Goal: Task Accomplishment & Management: Manage account settings

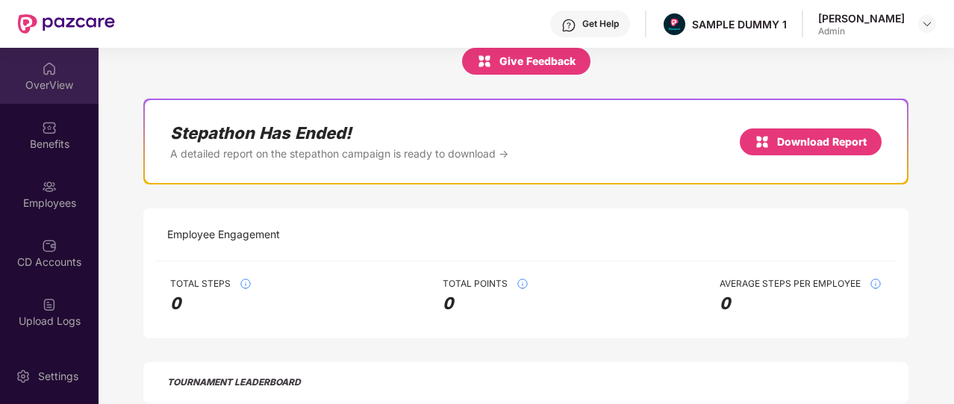
click at [52, 70] on img at bounding box center [49, 68] width 15 height 15
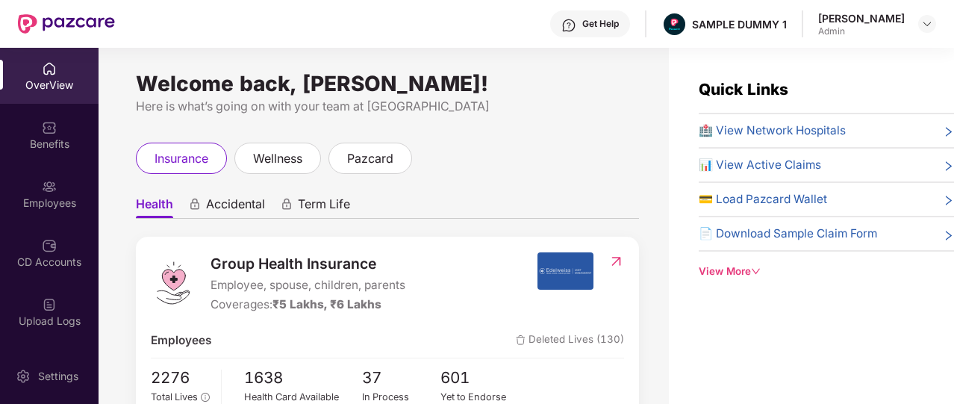
click at [582, 23] on div "Get Help" at bounding box center [600, 24] width 37 height 12
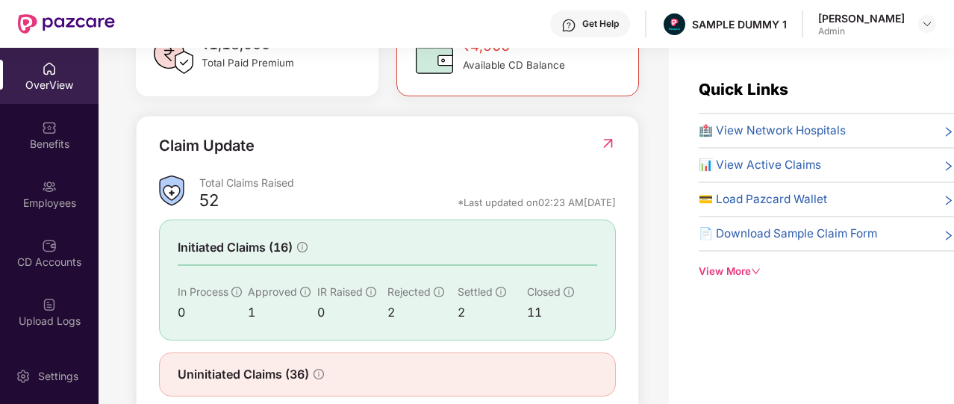
scroll to position [522, 0]
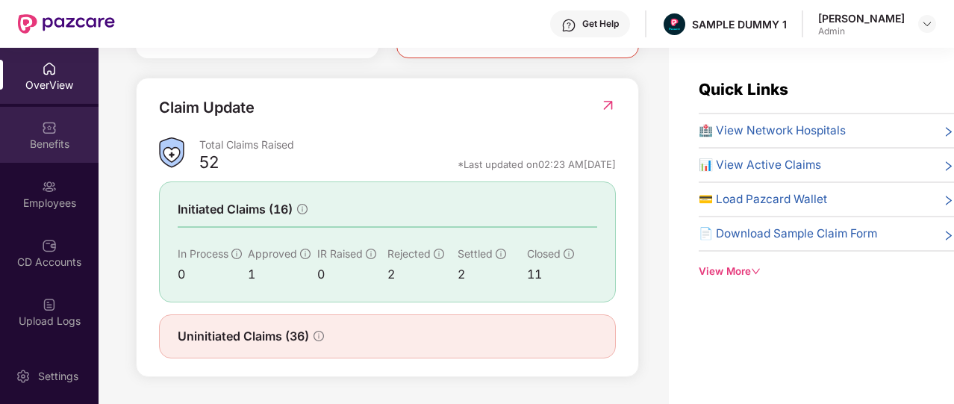
click at [33, 122] on div "Benefits" at bounding box center [49, 135] width 99 height 56
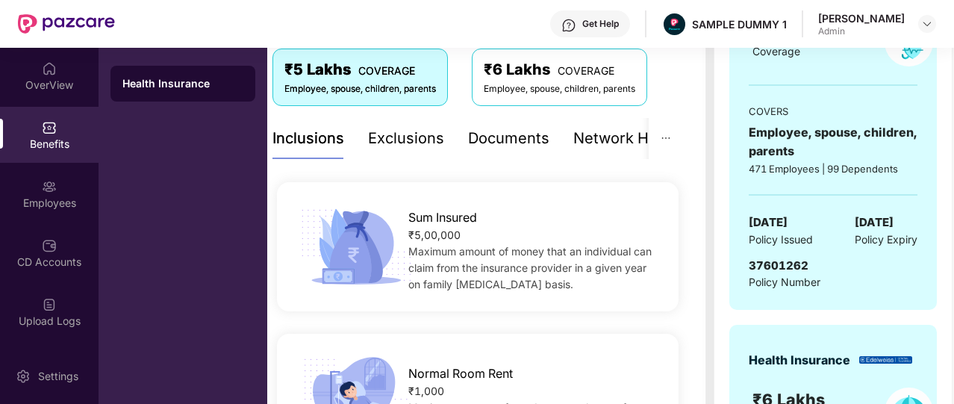
scroll to position [240, 0]
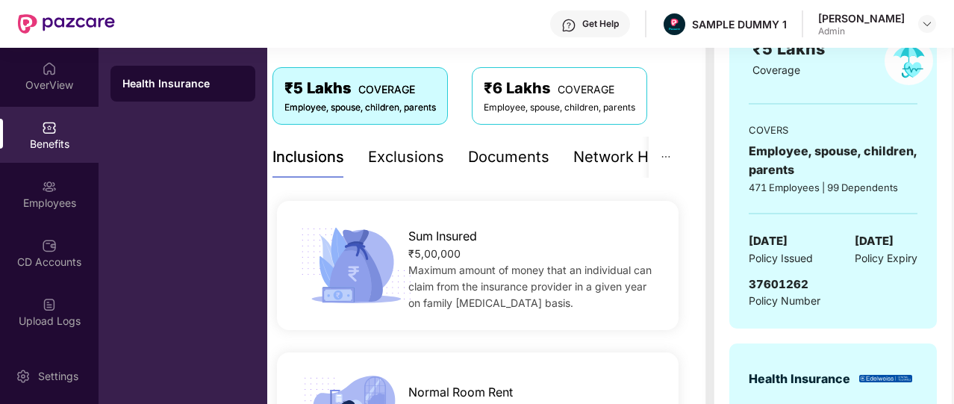
click at [396, 163] on div "Exclusions" at bounding box center [406, 157] width 76 height 23
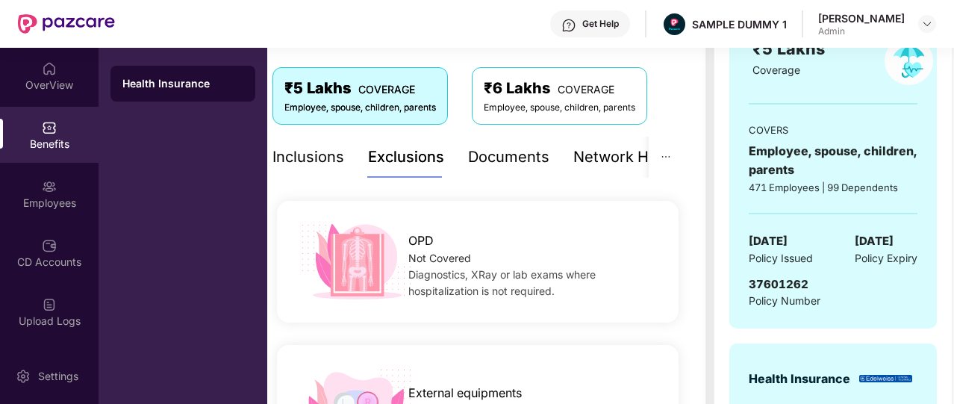
click at [536, 156] on div "Documents" at bounding box center [508, 157] width 81 height 23
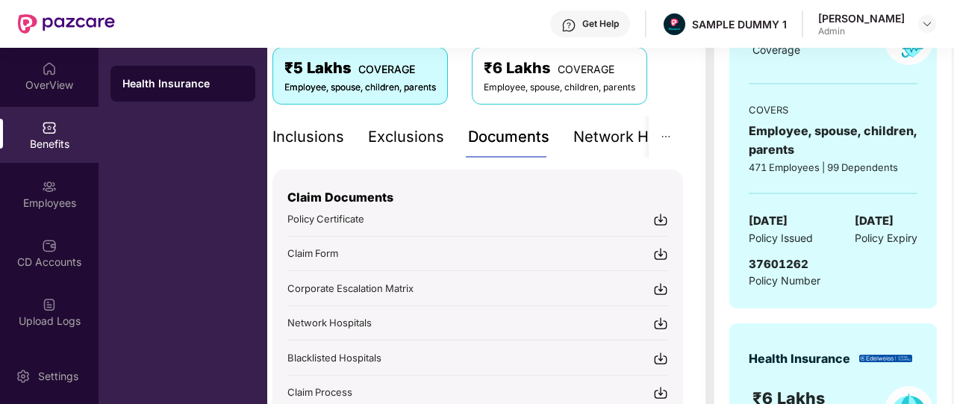
scroll to position [260, 0]
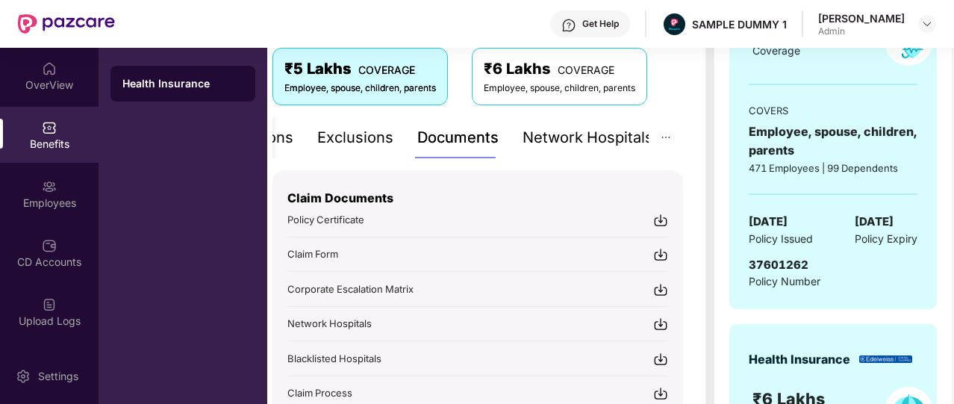
click at [620, 143] on div "Network Hospitals" at bounding box center [588, 137] width 131 height 23
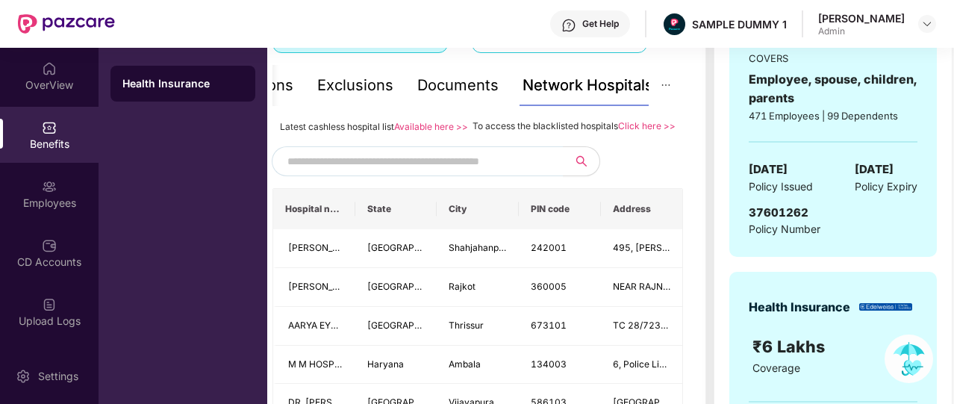
scroll to position [315, 0]
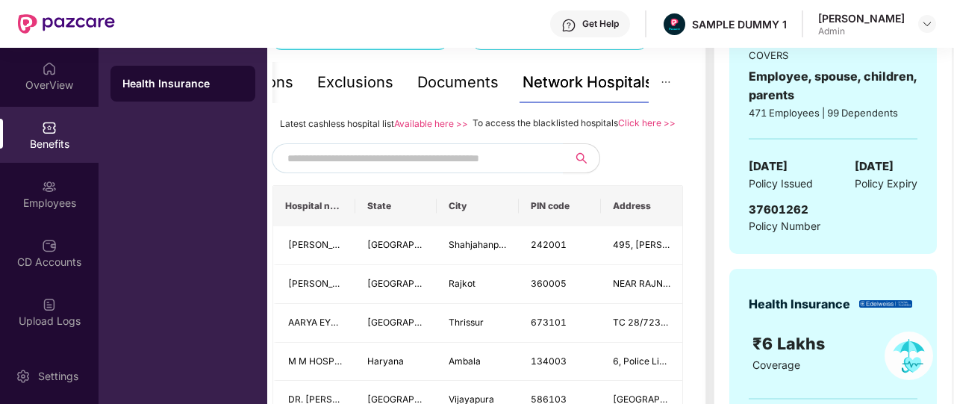
click at [414, 169] on input "text" at bounding box center [414, 158] width 255 height 22
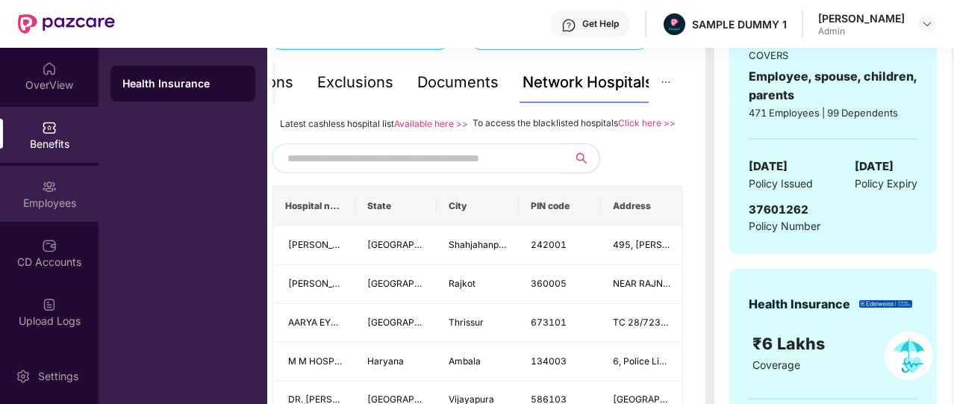
click at [44, 193] on img at bounding box center [49, 186] width 15 height 15
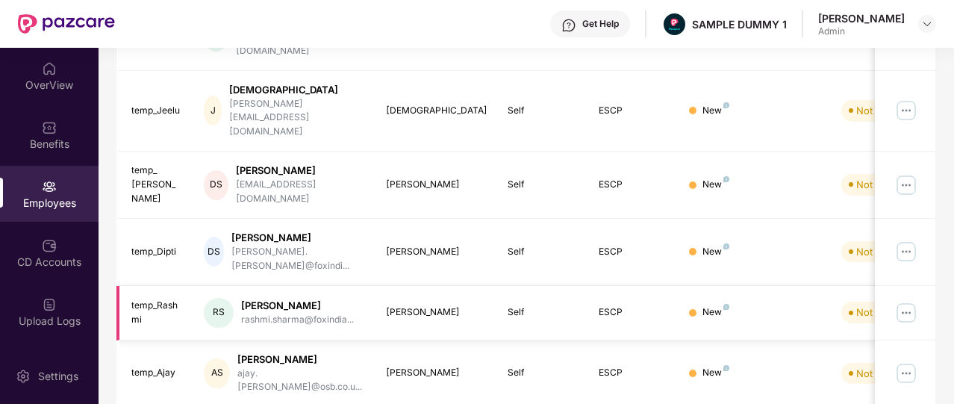
scroll to position [0, 0]
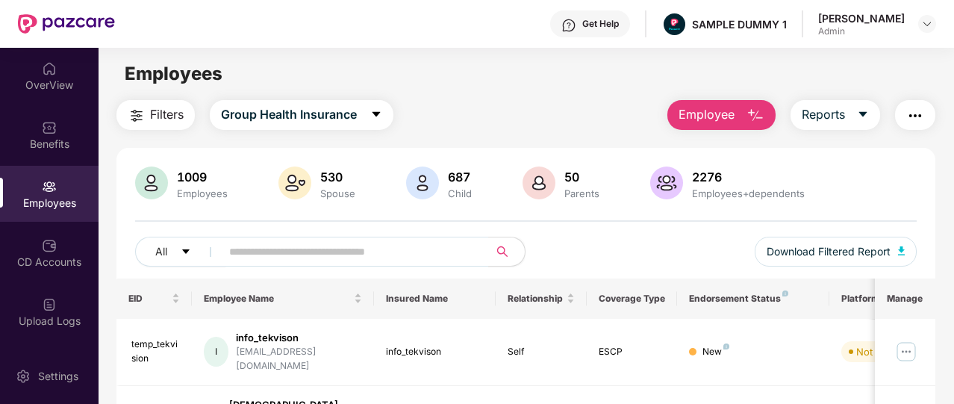
click at [723, 128] on button "Employee" at bounding box center [721, 115] width 108 height 30
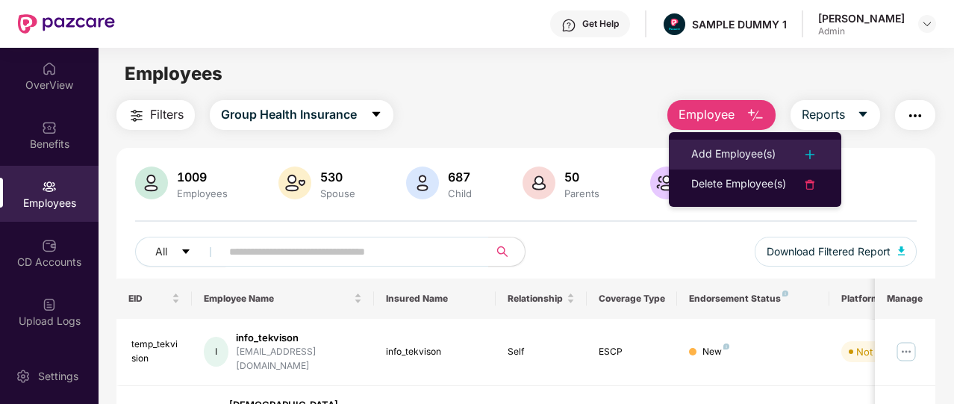
click at [730, 150] on div "Add Employee(s)" at bounding box center [733, 155] width 84 height 18
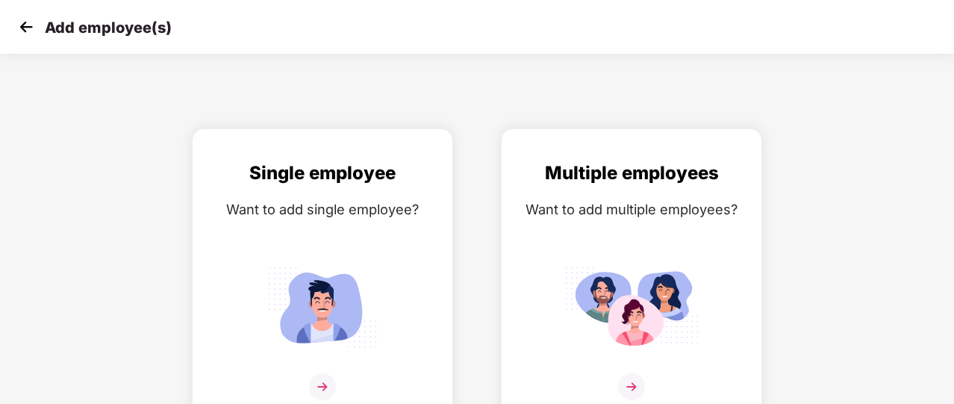
scroll to position [18, 0]
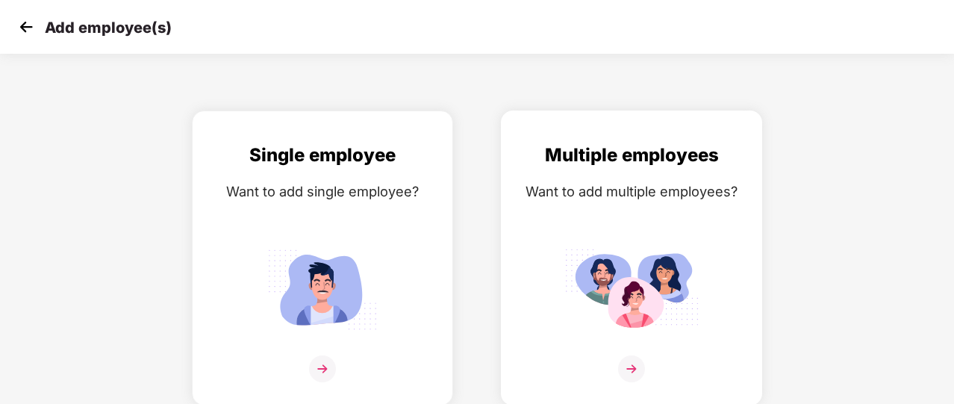
click at [629, 356] on img at bounding box center [631, 368] width 27 height 27
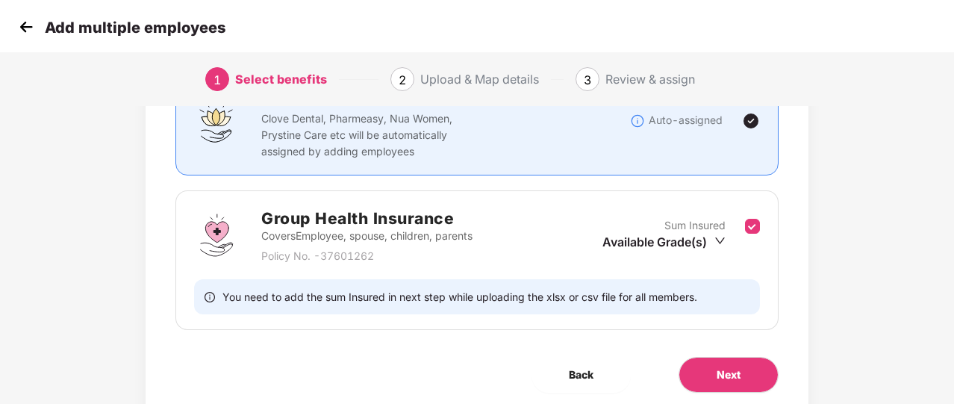
scroll to position [161, 0]
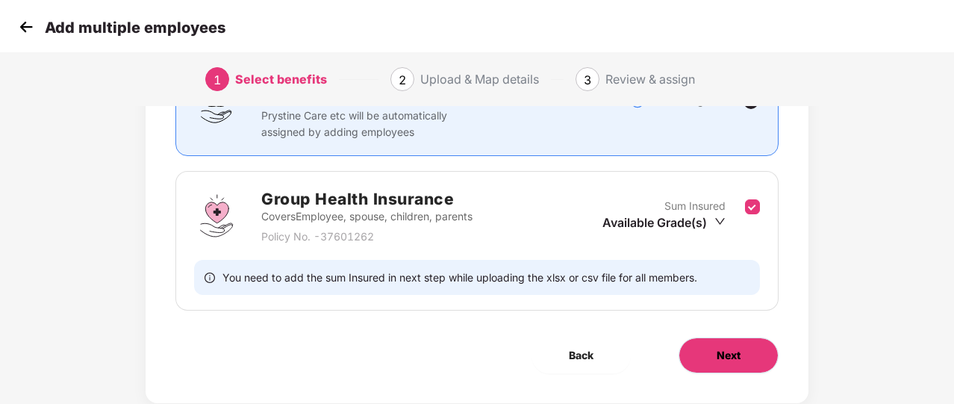
click at [703, 340] on button "Next" at bounding box center [729, 355] width 100 height 36
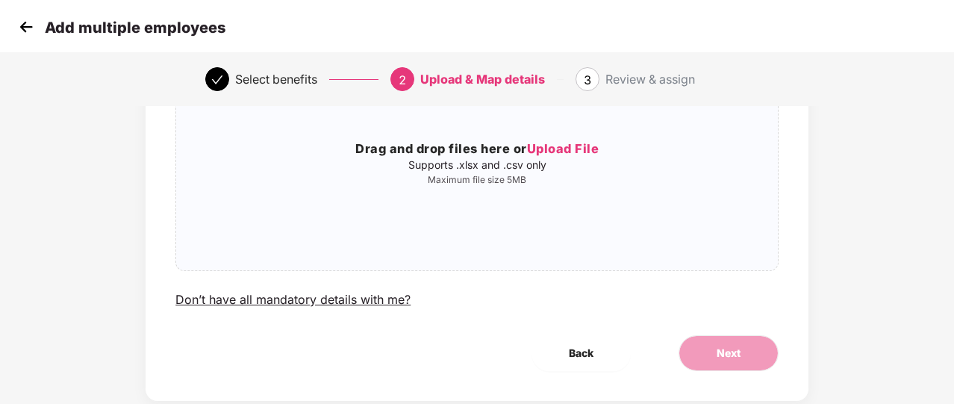
scroll to position [0, 0]
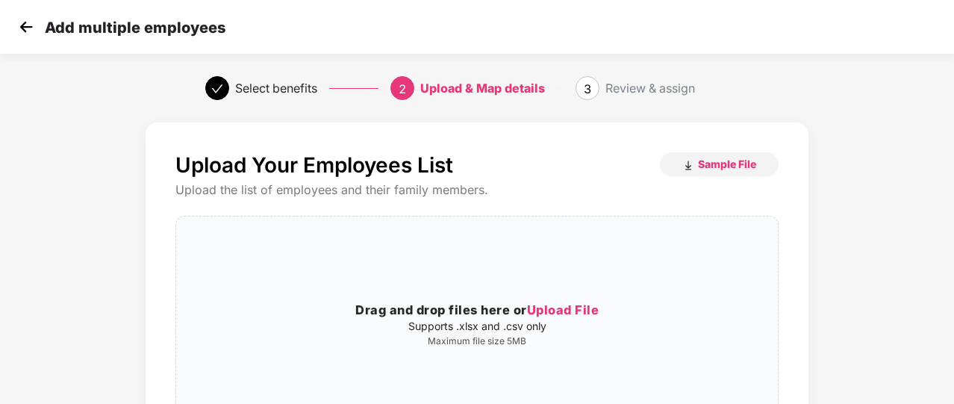
click at [39, 28] on div "Add multiple employees" at bounding box center [120, 27] width 210 height 22
click at [28, 28] on img at bounding box center [26, 27] width 22 height 22
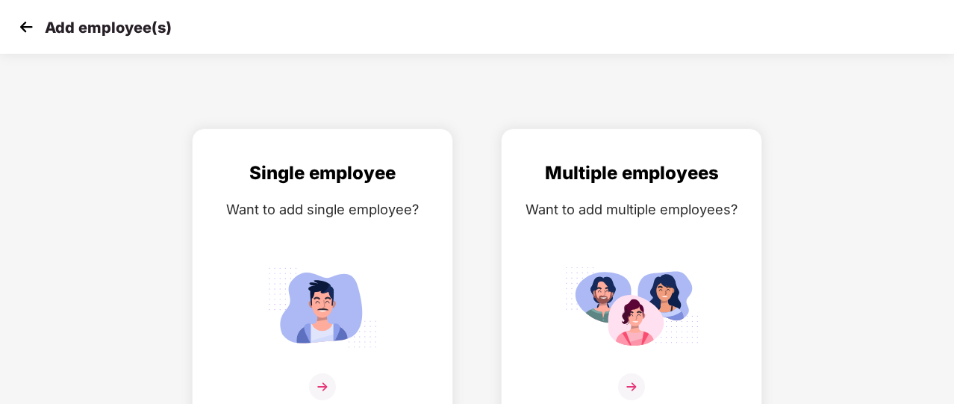
click at [28, 28] on img at bounding box center [26, 27] width 22 height 22
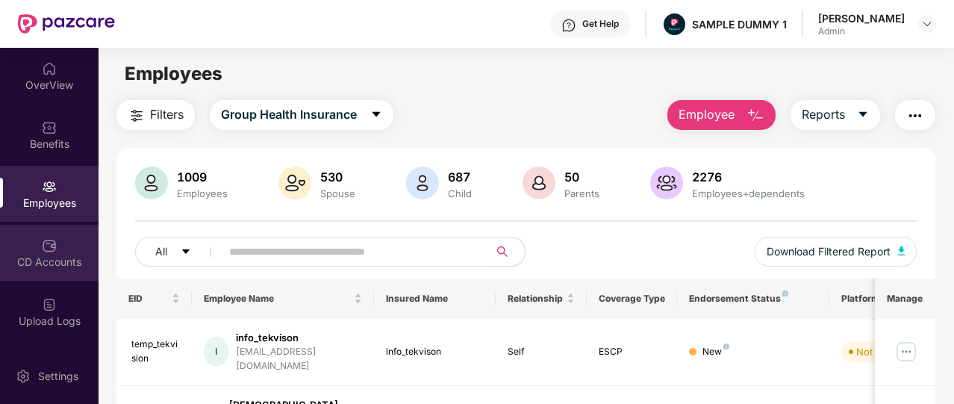
click at [53, 277] on div "CD Accounts" at bounding box center [49, 253] width 99 height 56
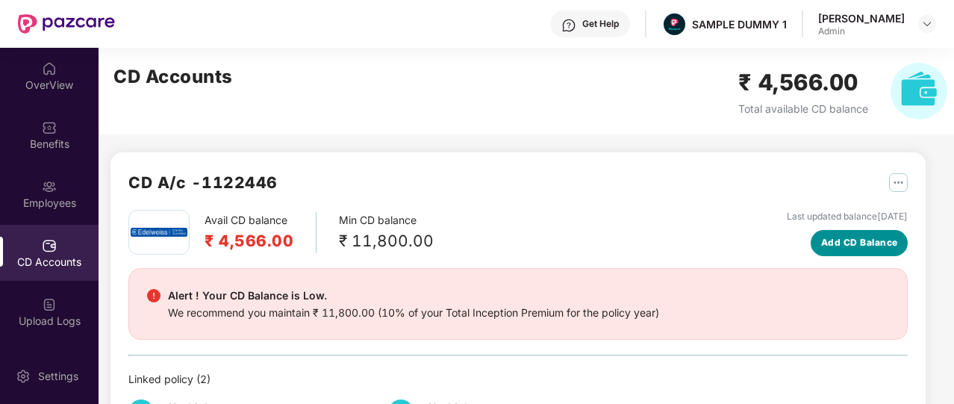
click at [848, 240] on span "Add CD Balance" at bounding box center [859, 243] width 77 height 14
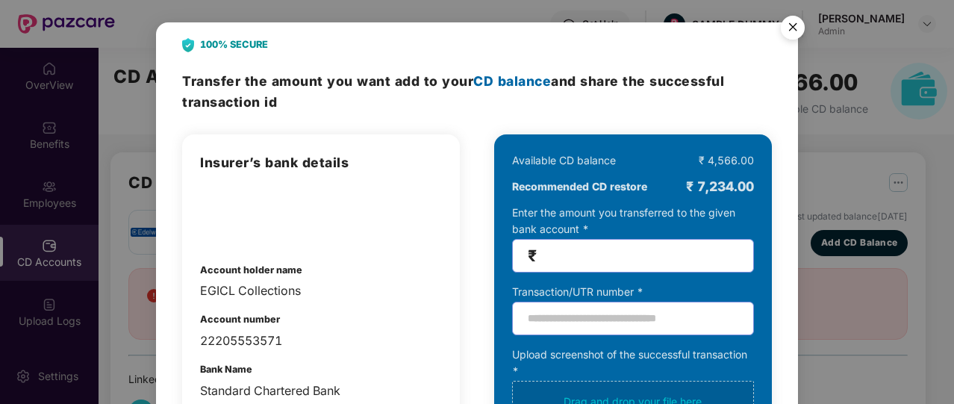
click at [787, 43] on img "Close" at bounding box center [793, 30] width 42 height 42
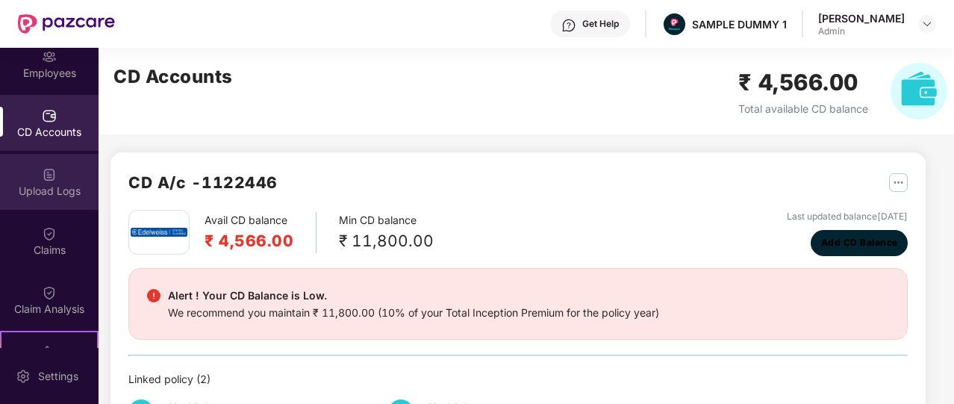
scroll to position [131, 0]
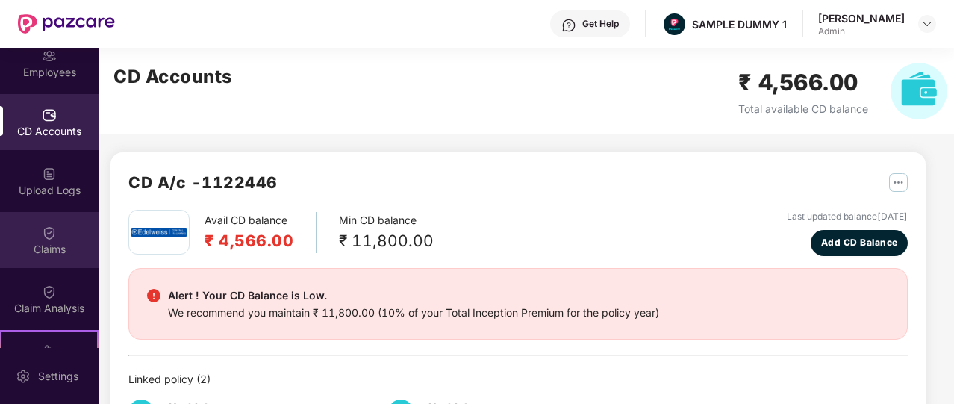
click at [50, 265] on div "Claims" at bounding box center [49, 240] width 99 height 56
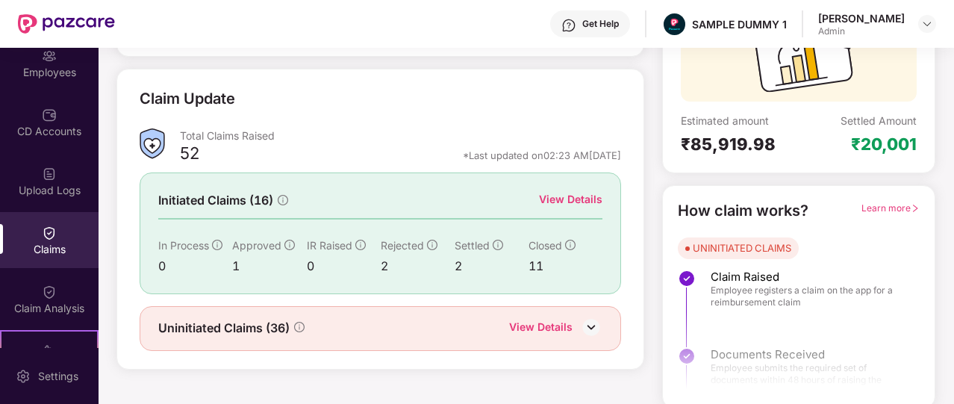
scroll to position [179, 0]
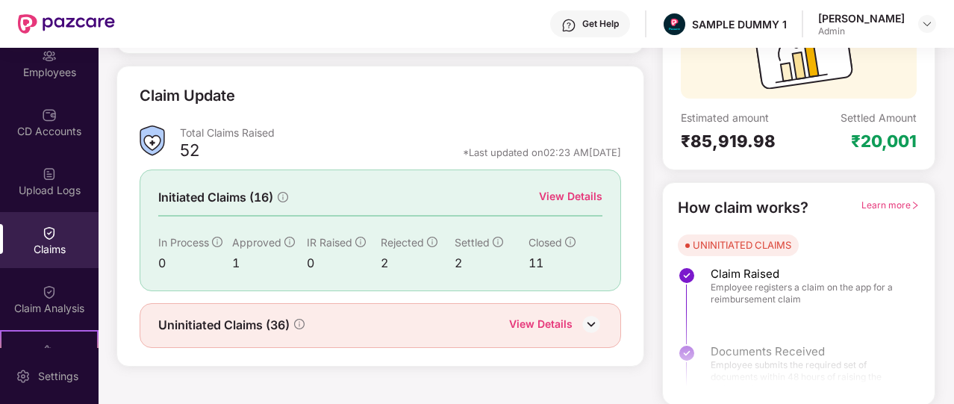
click at [873, 208] on span "Learn more" at bounding box center [890, 204] width 58 height 11
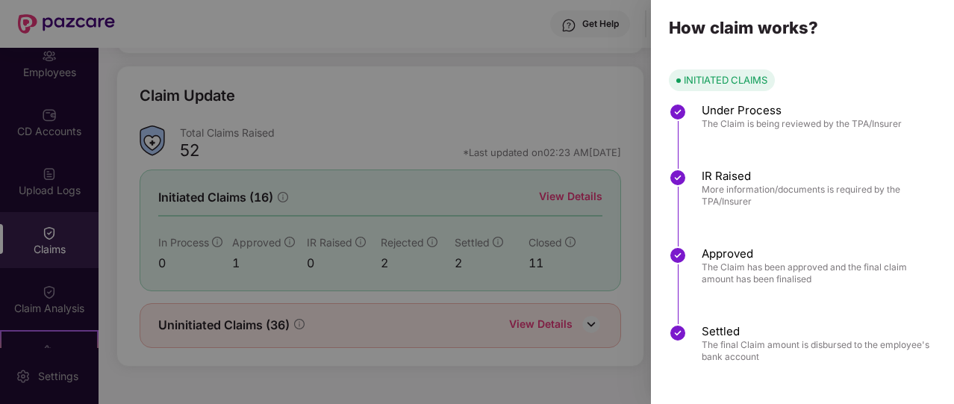
scroll to position [0, 0]
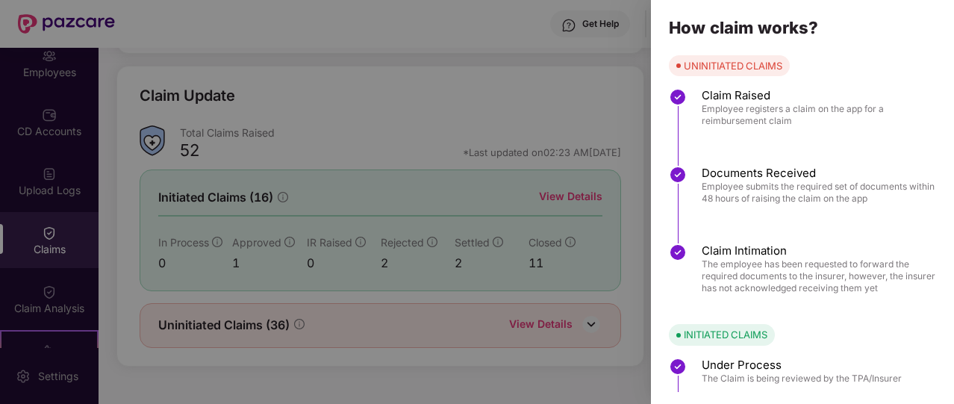
click at [600, 124] on div at bounding box center [477, 202] width 954 height 404
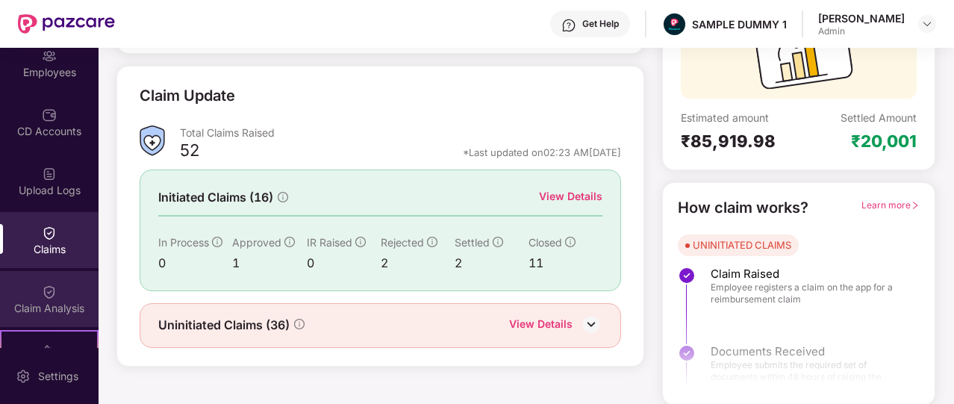
click at [0, 294] on div "Claim Analysis" at bounding box center [49, 299] width 99 height 56
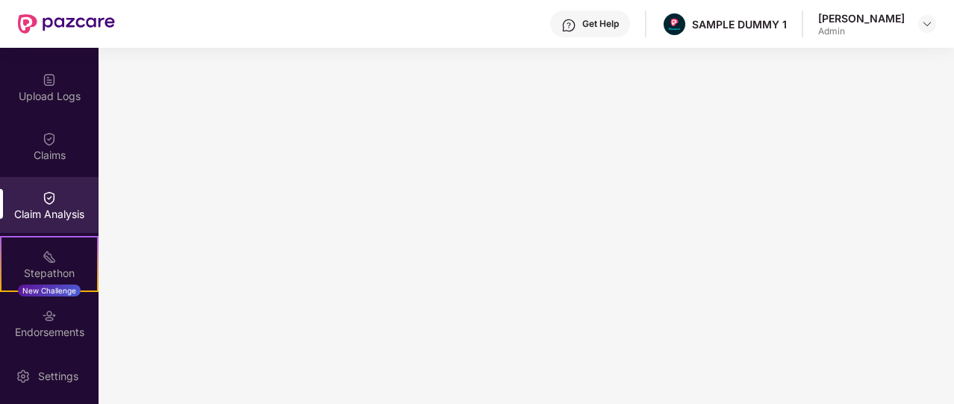
scroll to position [225, 0]
click at [67, 261] on div "Stepathon New Challenge" at bounding box center [49, 263] width 99 height 56
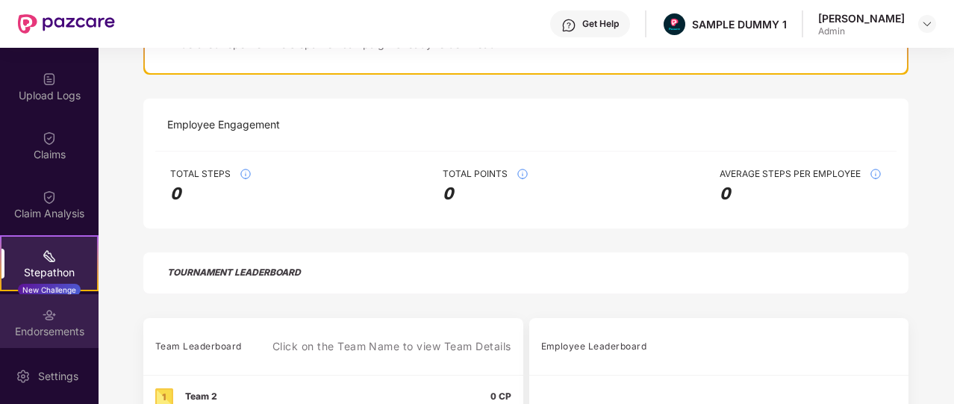
scroll to position [348, 0]
